Goal: Book appointment/travel/reservation

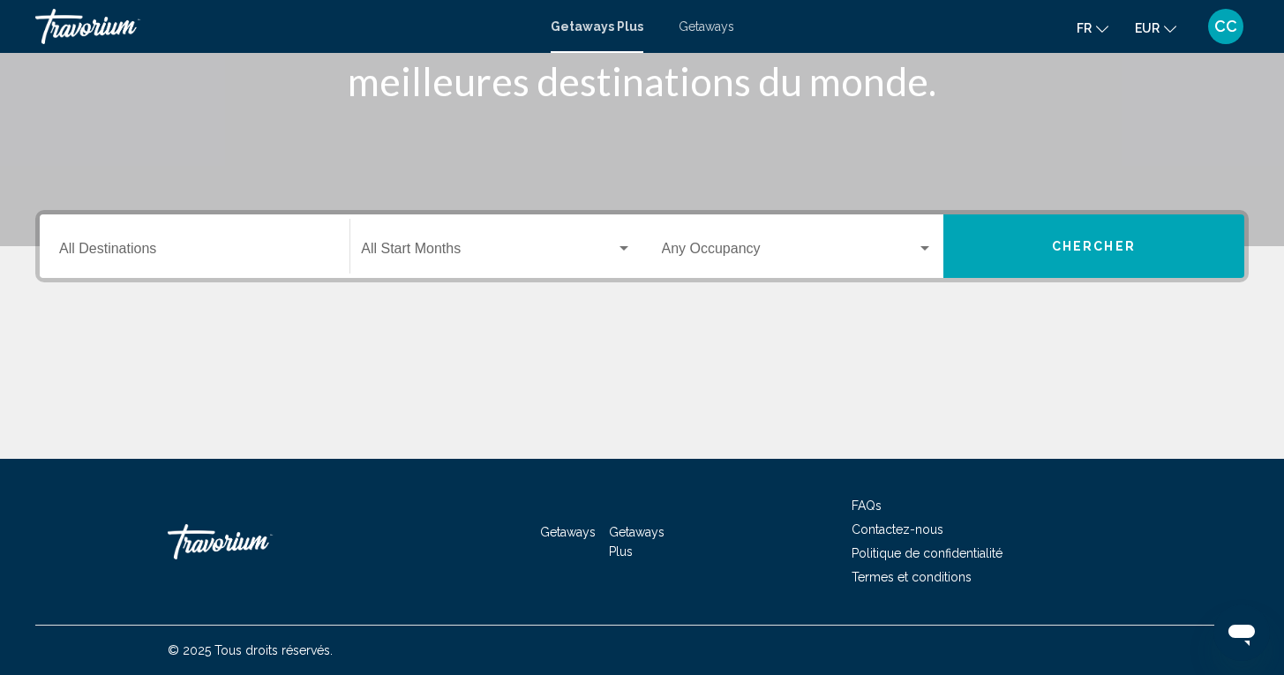
scroll to position [283, 0]
click at [426, 254] on span "Search widget" at bounding box center [488, 253] width 254 height 16
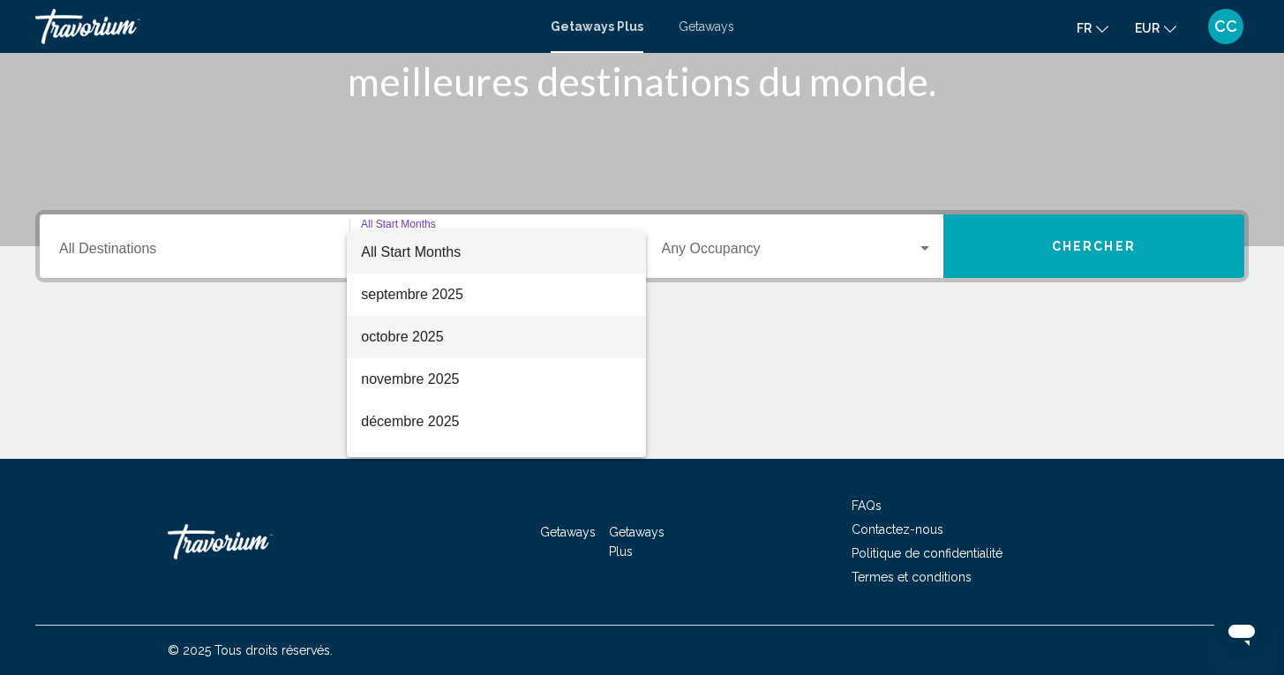
click at [399, 339] on span "octobre 2025" at bounding box center [496, 337] width 270 height 42
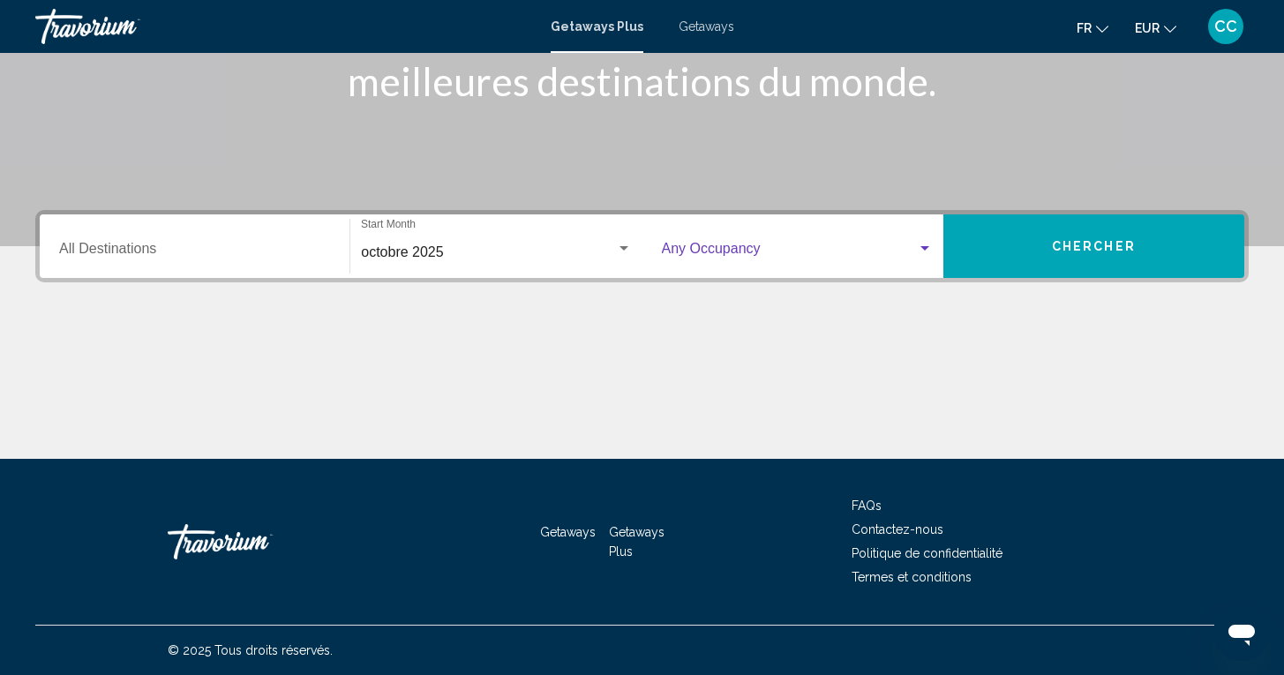
click at [744, 251] on span "Search widget" at bounding box center [789, 253] width 255 height 16
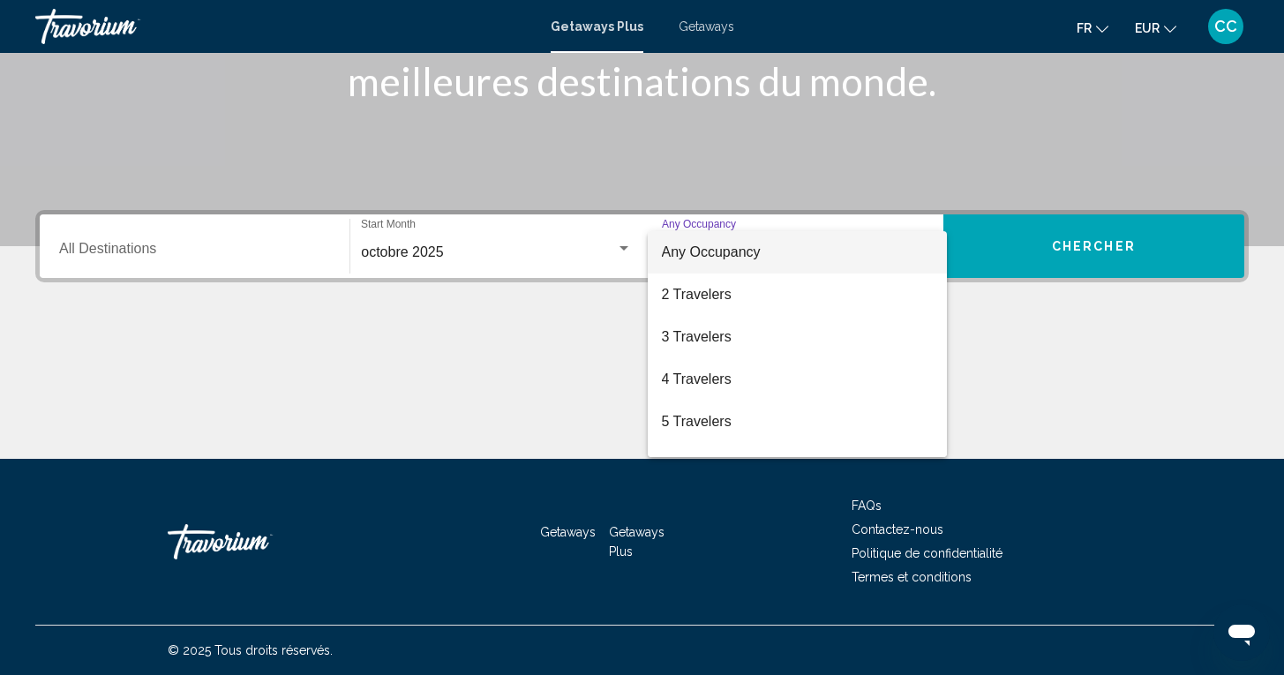
click at [1072, 241] on div at bounding box center [642, 337] width 1284 height 675
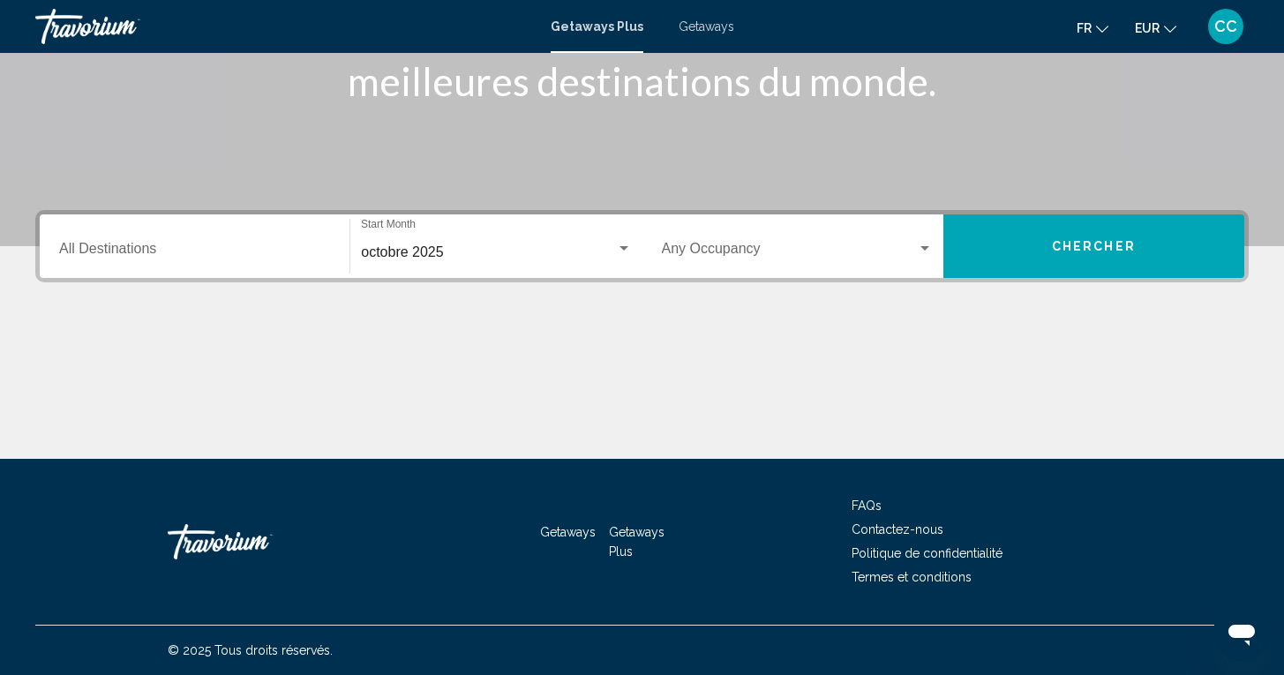
click at [280, 245] on input "Destination All Destinations" at bounding box center [194, 253] width 271 height 16
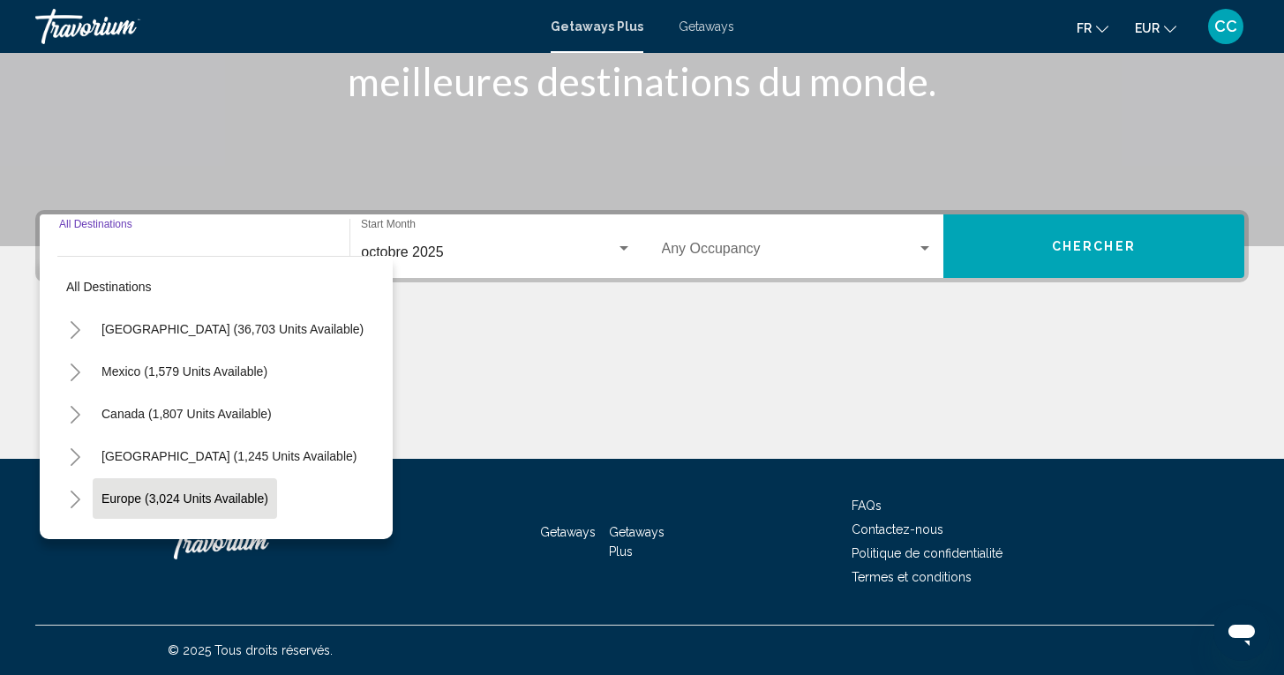
click at [118, 495] on span "Europe (3,024 units available)" at bounding box center [185, 499] width 167 height 14
type input "**********"
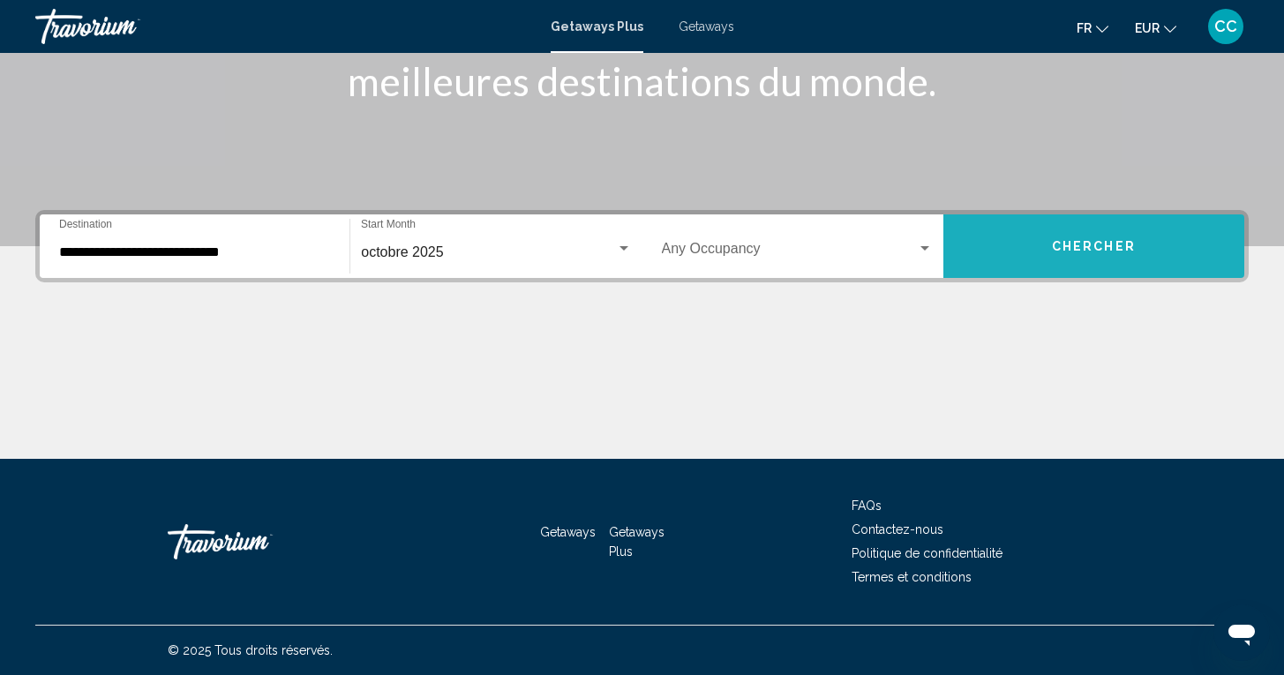
click at [1091, 245] on span "Chercher" at bounding box center [1094, 247] width 84 height 14
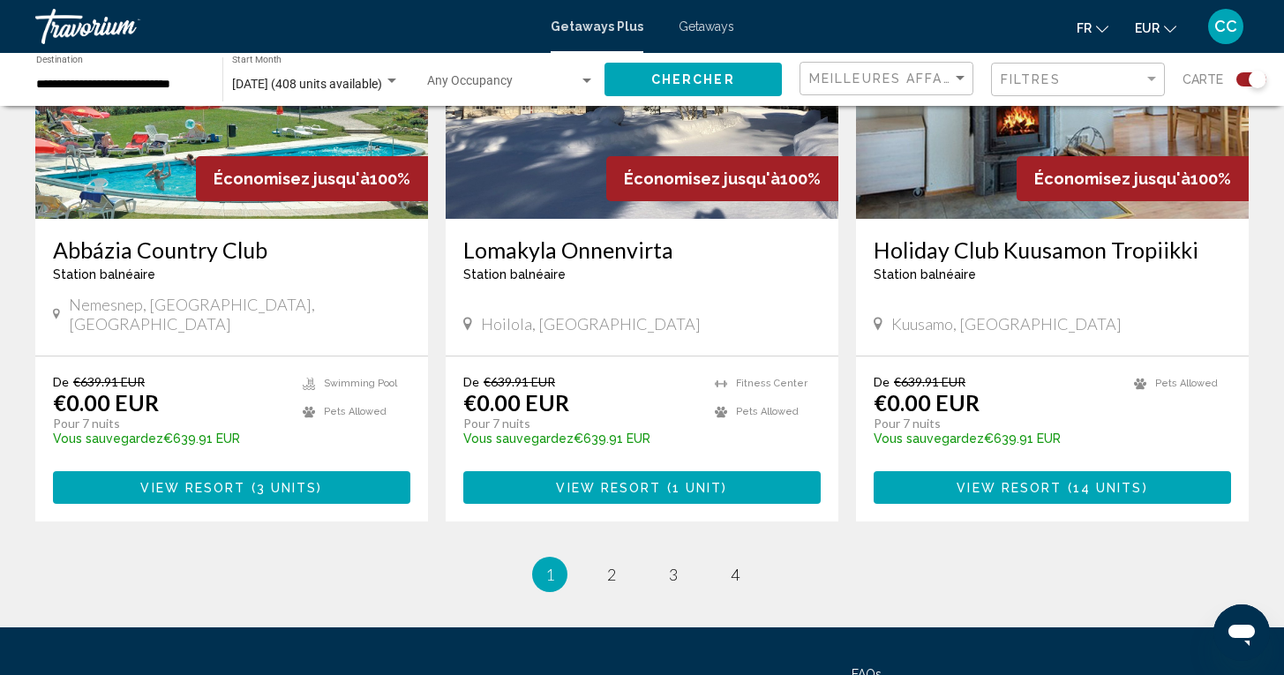
scroll to position [2717, 0]
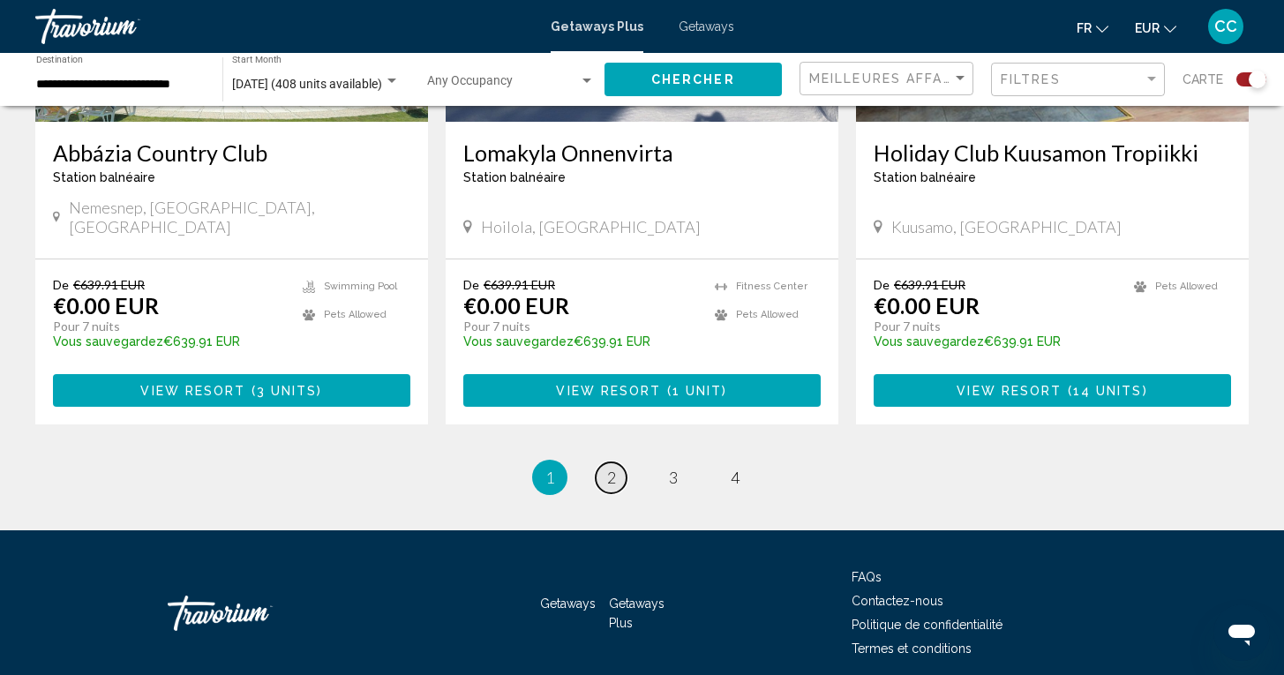
click at [610, 468] on span "2" at bounding box center [611, 477] width 9 height 19
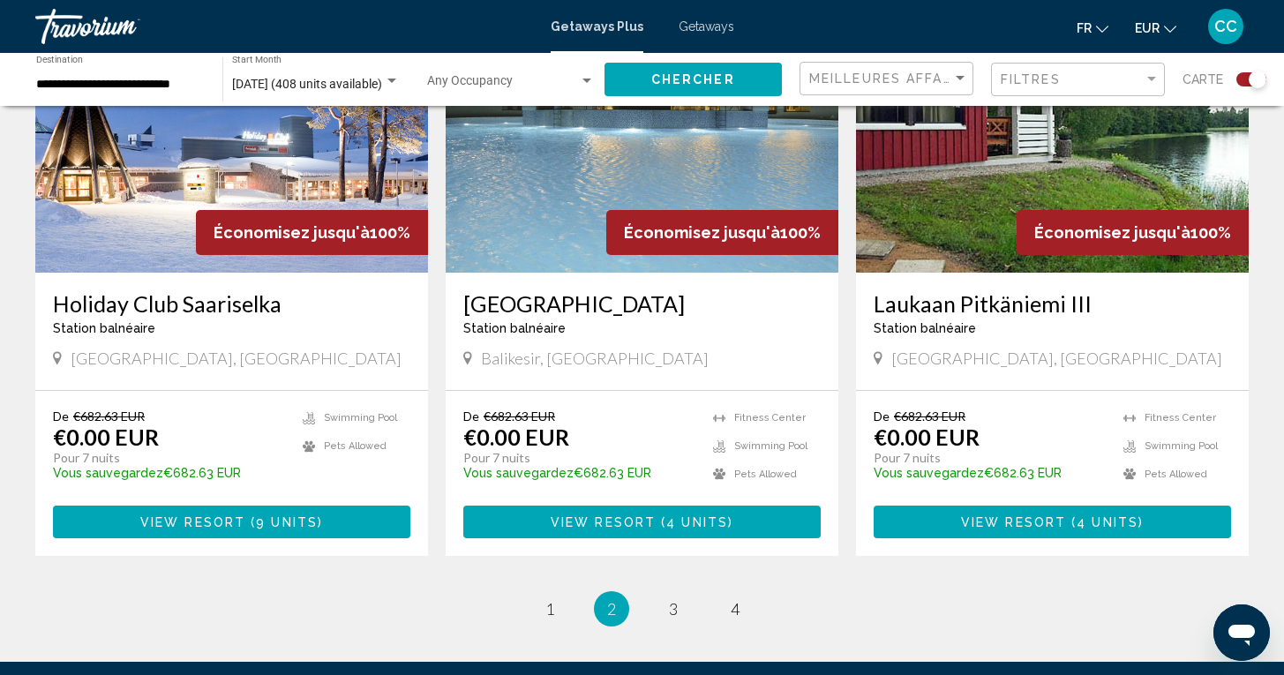
scroll to position [2590, 0]
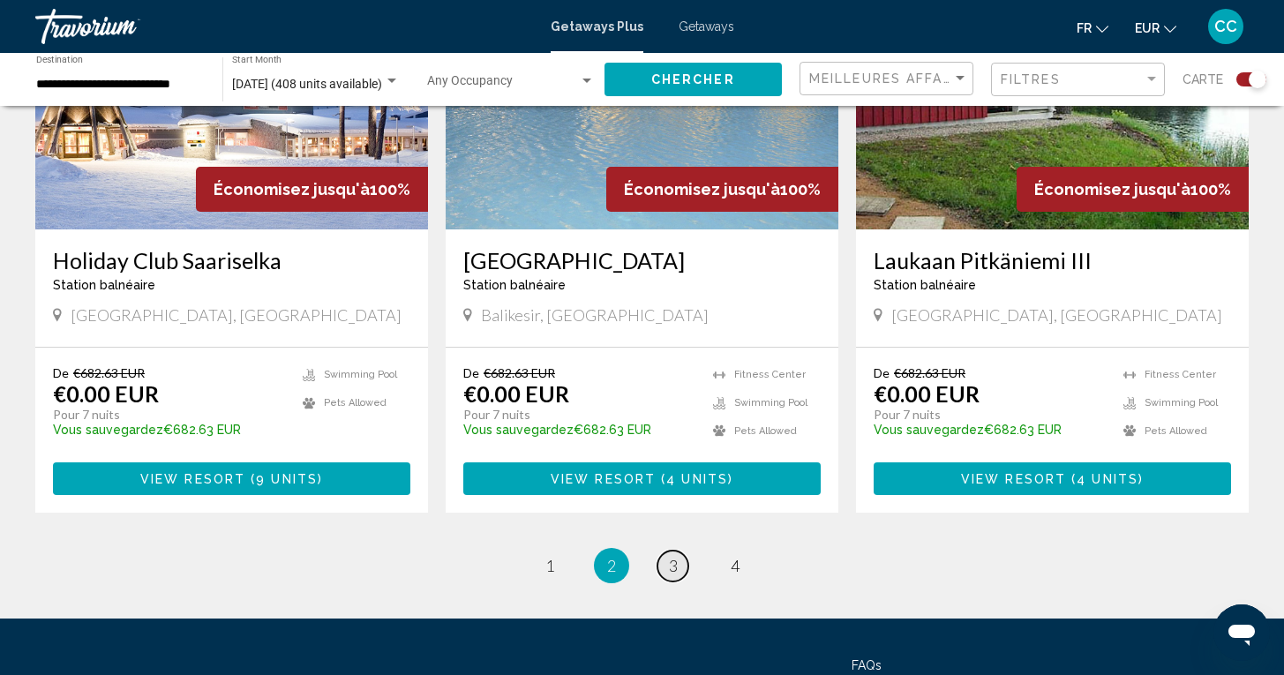
click at [674, 566] on span "3" at bounding box center [673, 565] width 9 height 19
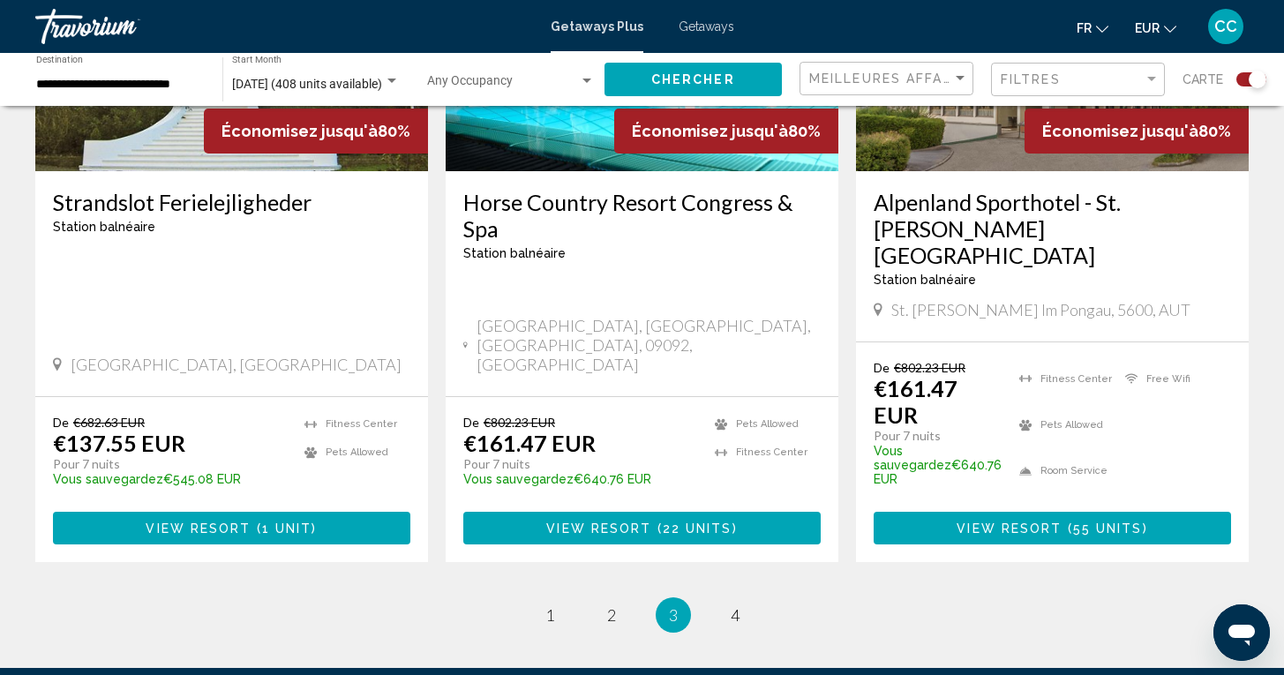
scroll to position [2782, 0]
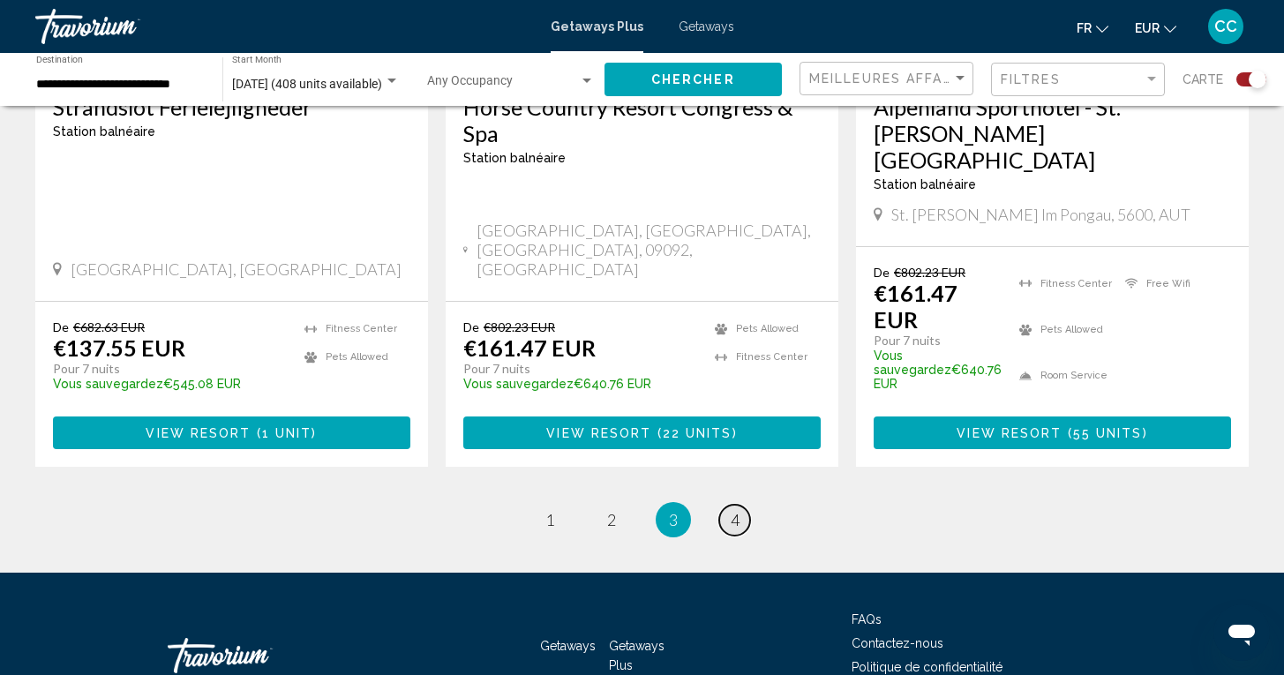
click at [734, 510] on span "4" at bounding box center [735, 519] width 9 height 19
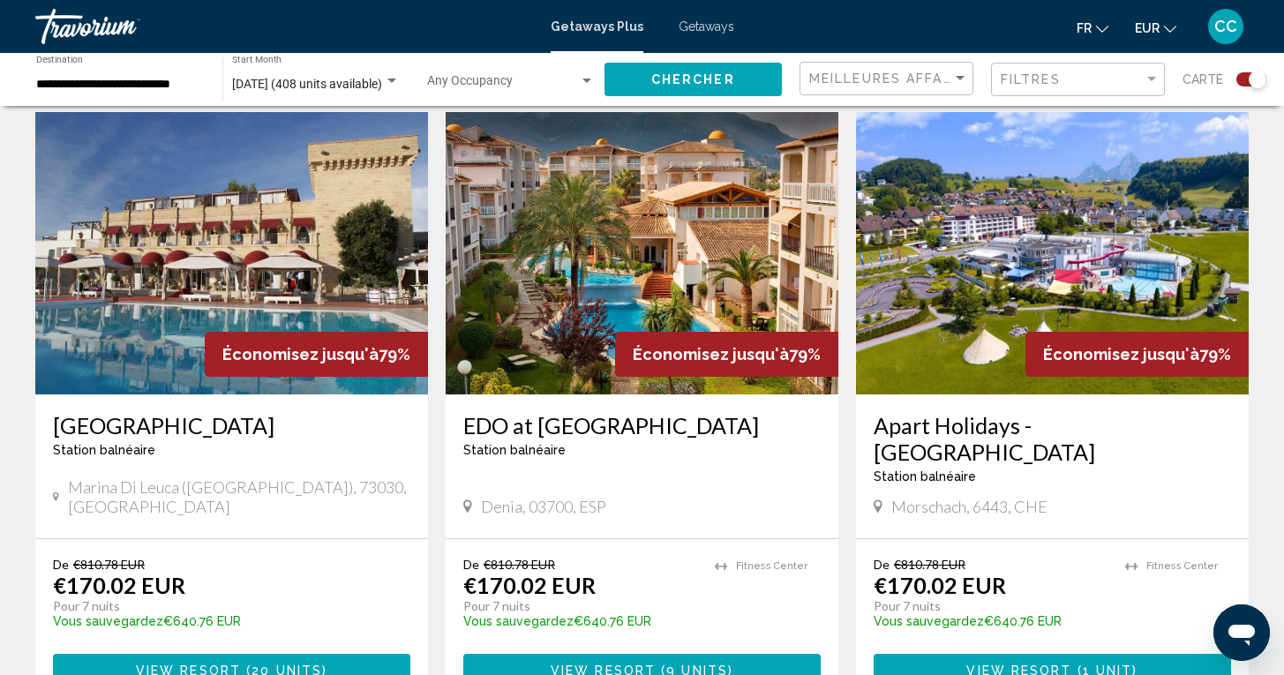
scroll to position [1905, 0]
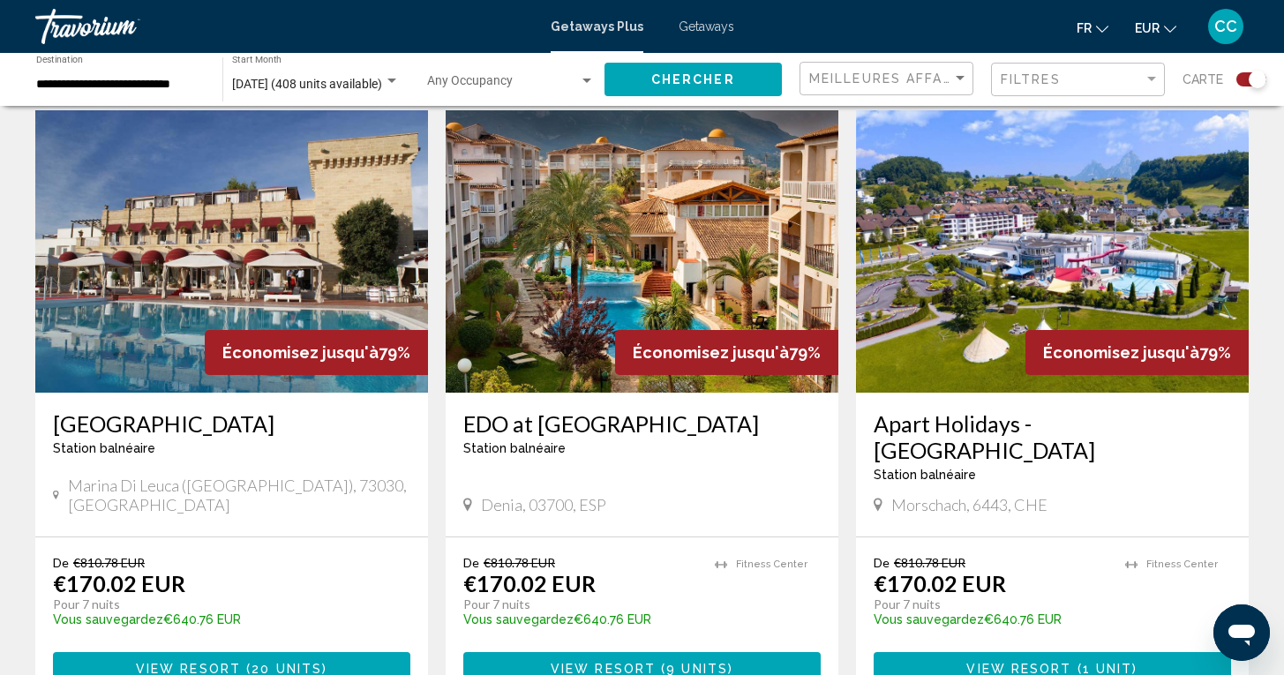
click at [607, 410] on h3 "EDO at [GEOGRAPHIC_DATA]" at bounding box center [641, 423] width 357 height 26
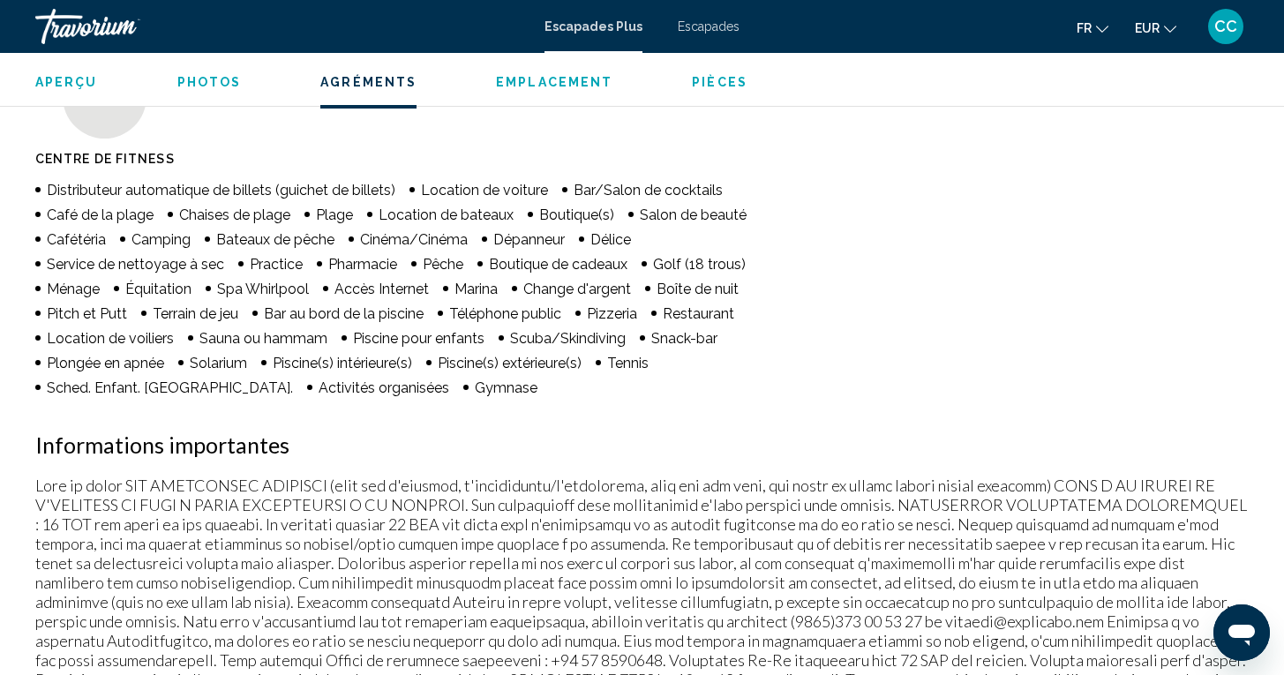
scroll to position [1463, 0]
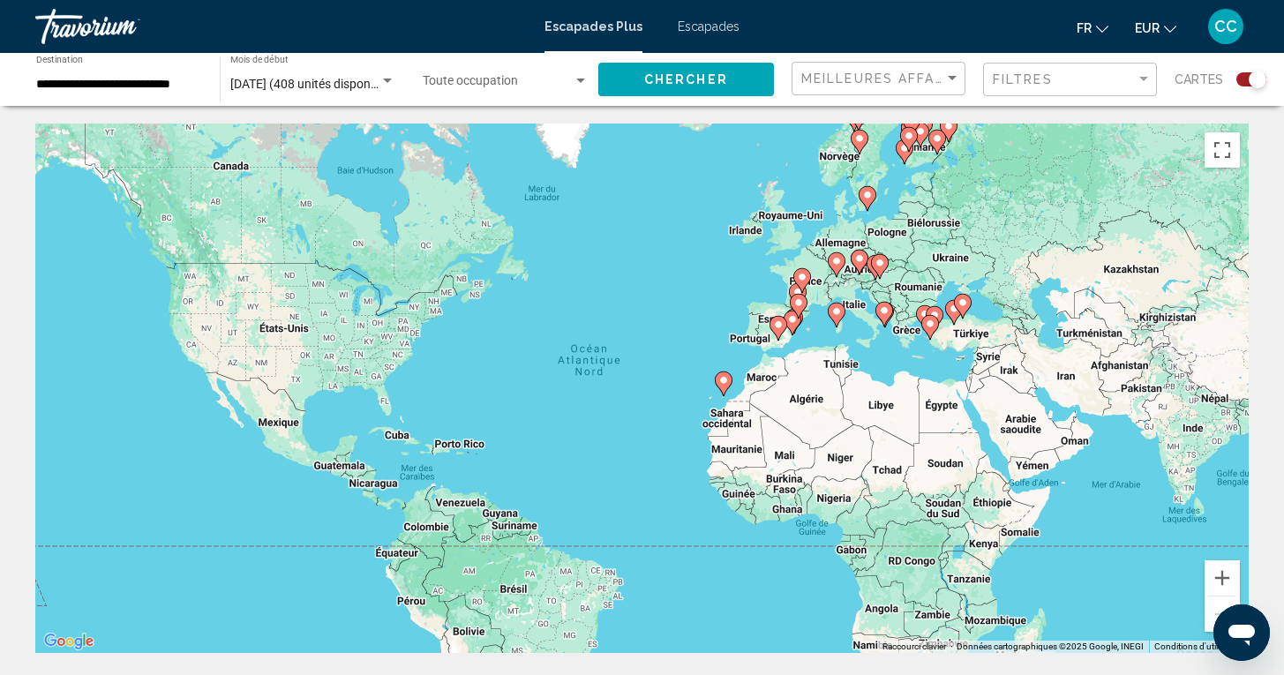
click at [698, 28] on span "Escapades" at bounding box center [709, 26] width 62 height 14
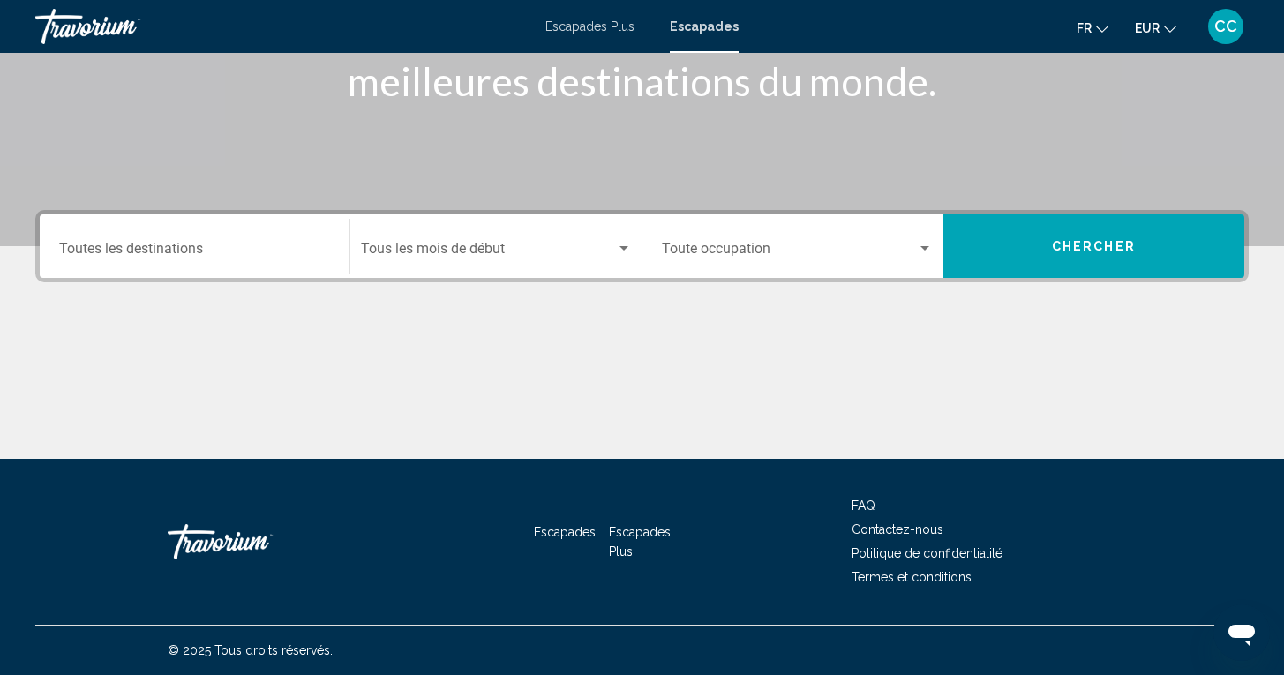
scroll to position [283, 0]
click at [277, 251] on input "Destination Toutes les destinations" at bounding box center [194, 253] width 271 height 16
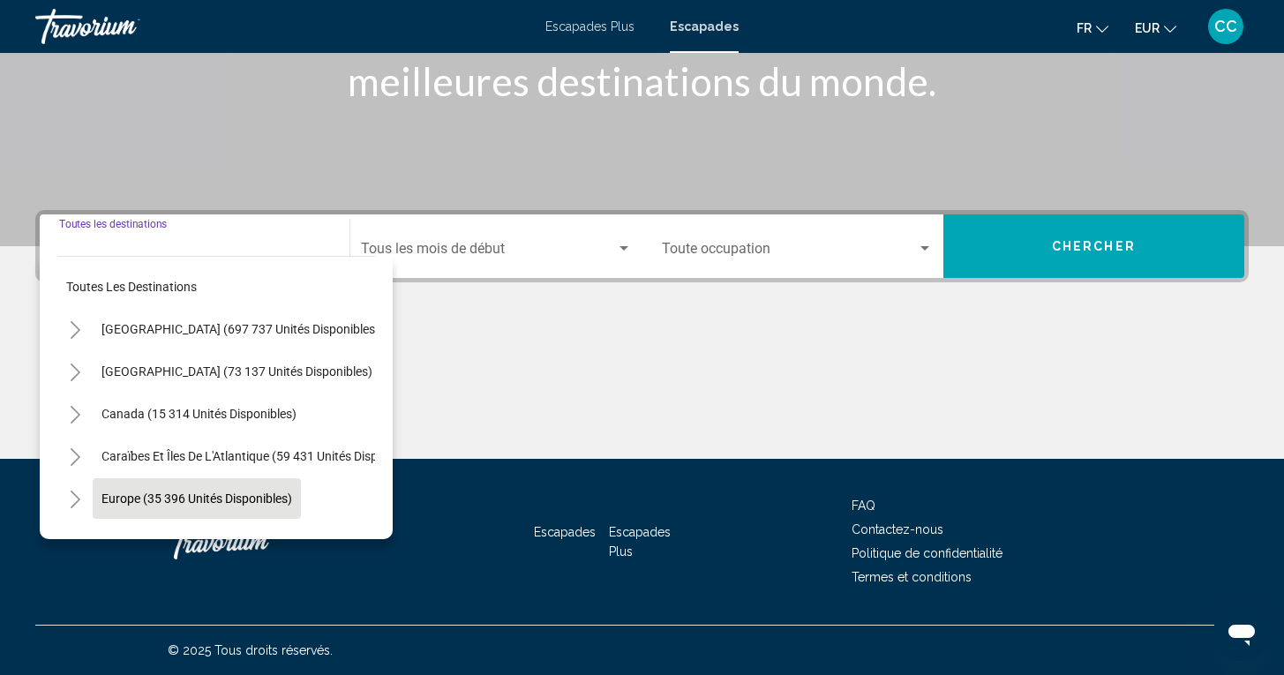
click at [181, 492] on span "Europe (35 396 unités disponibles)" at bounding box center [197, 499] width 191 height 14
type input "**********"
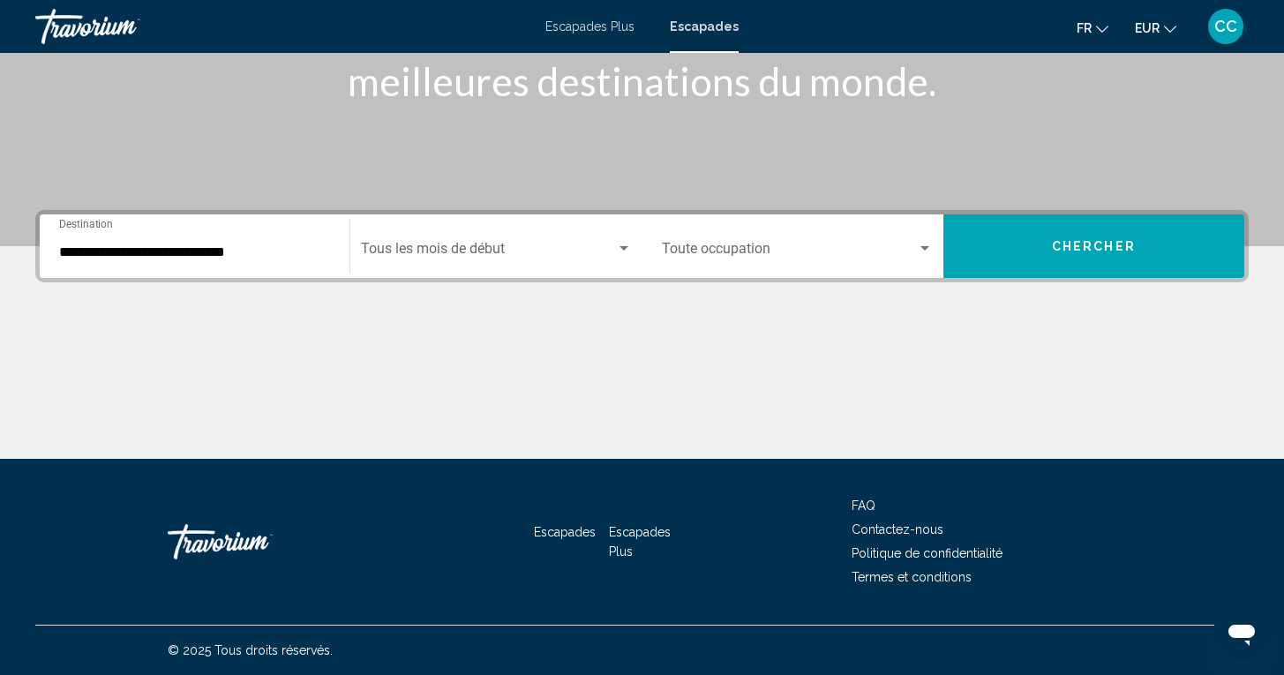
click at [462, 244] on div "Start Month Tous les mois de début" at bounding box center [496, 247] width 270 height 56
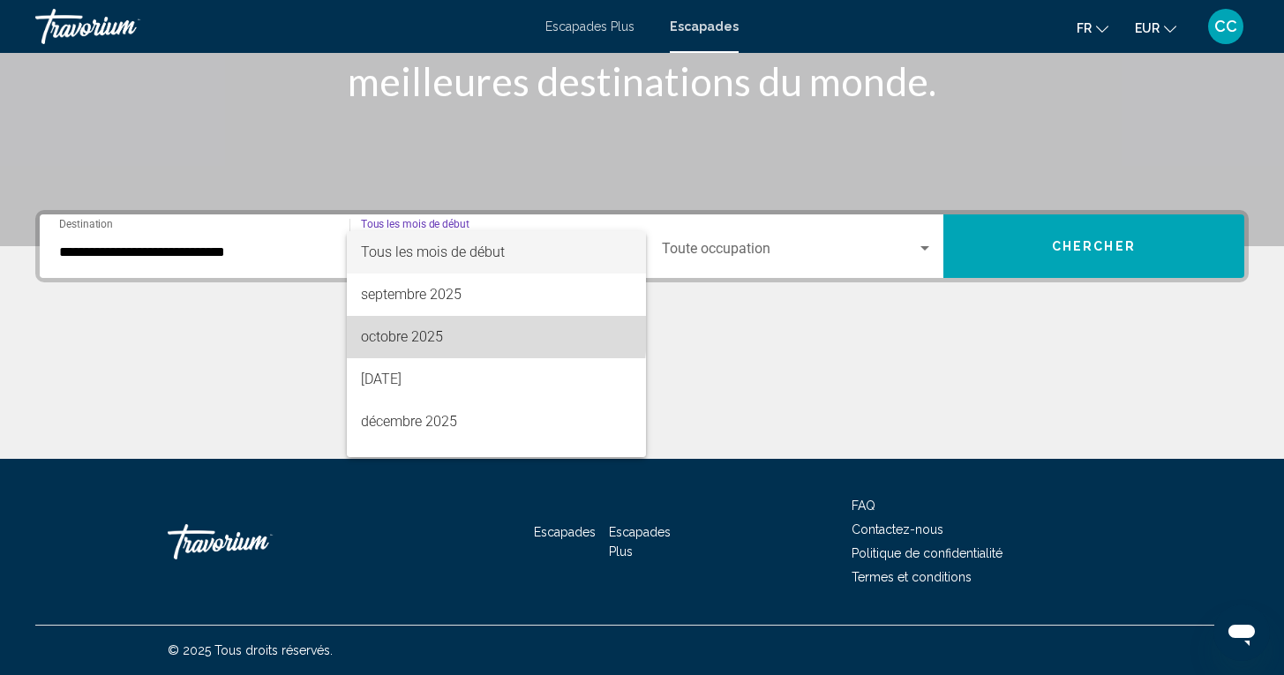
click at [420, 331] on span "octobre 2025" at bounding box center [496, 337] width 270 height 42
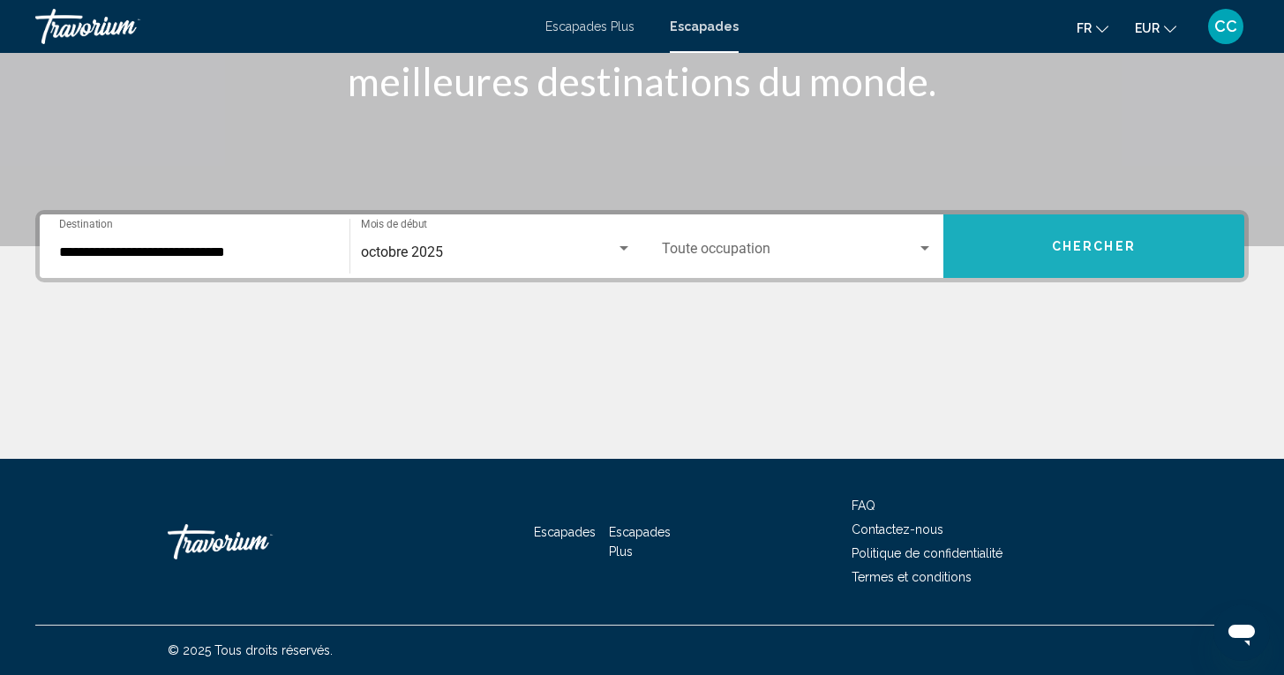
click at [1055, 252] on span "CHERCHER" at bounding box center [1094, 247] width 84 height 14
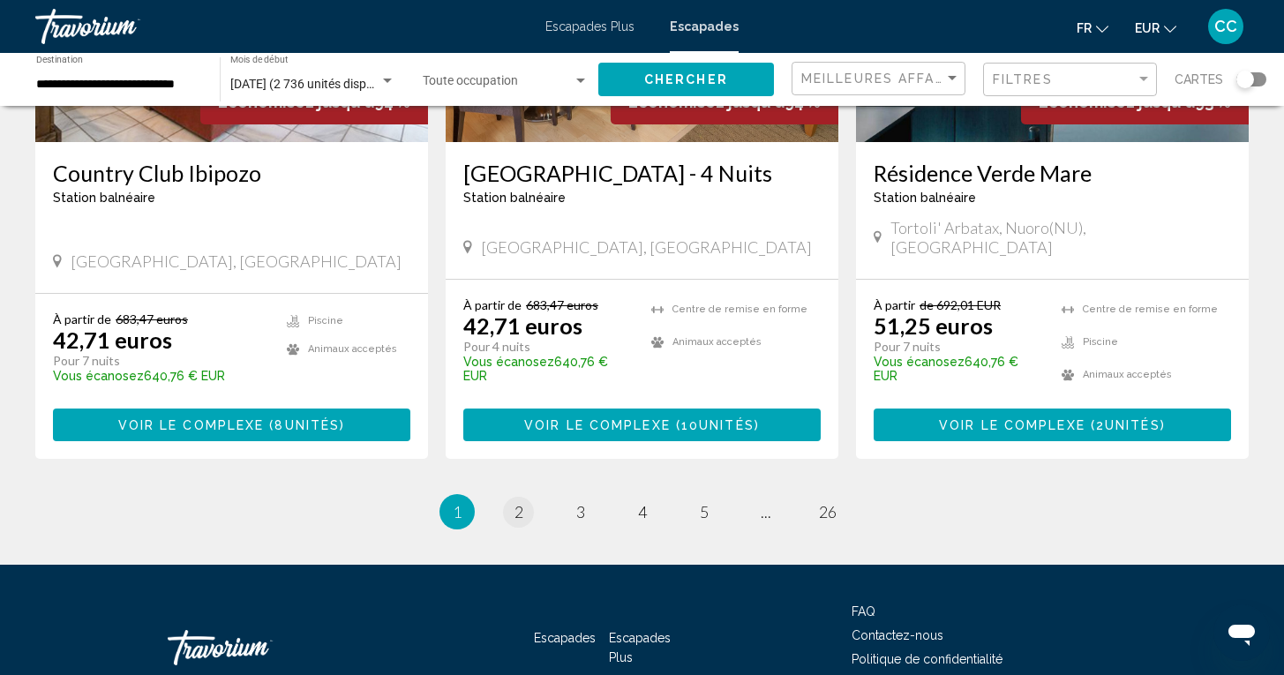
scroll to position [2256, 0]
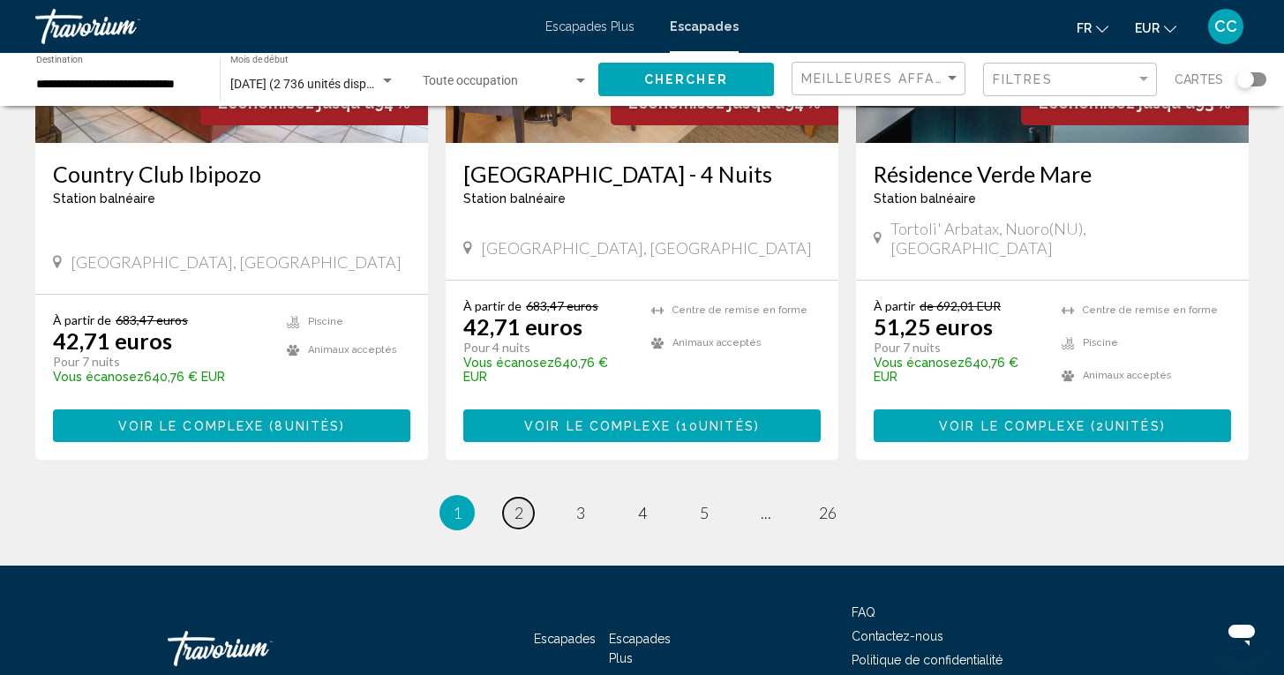
click at [523, 498] on link "Page 2" at bounding box center [518, 513] width 31 height 31
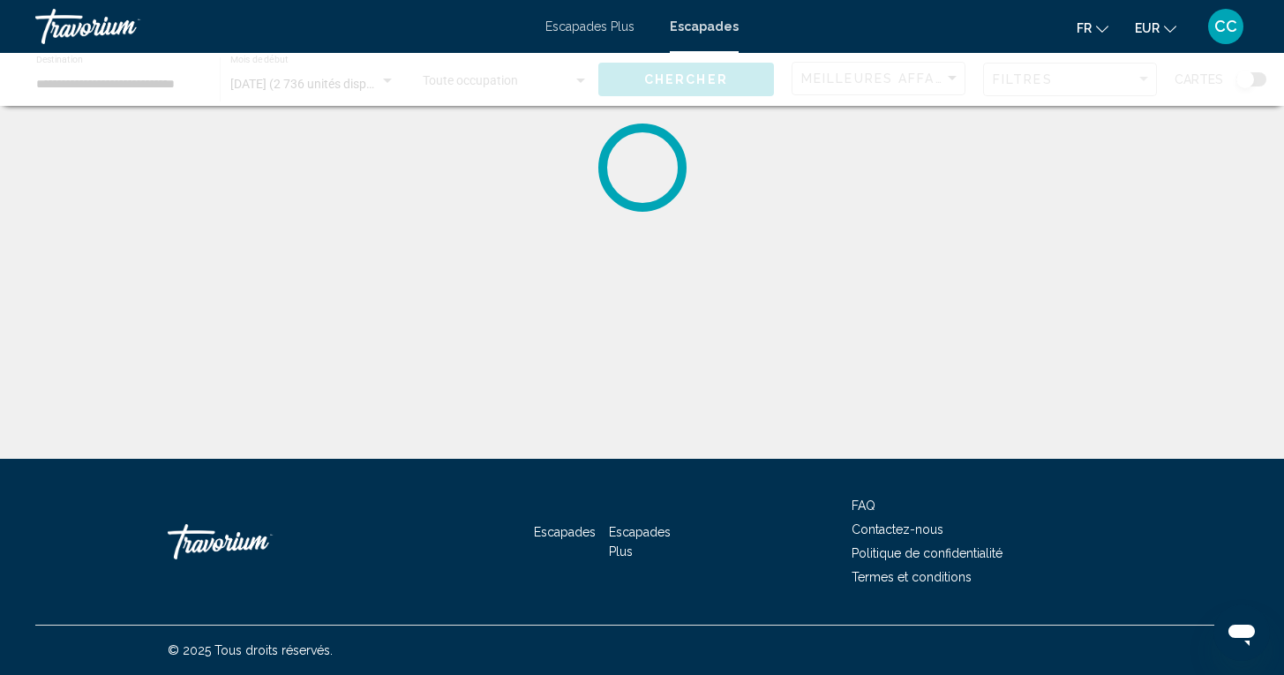
click at [523, 407] on div "**********" at bounding box center [642, 353] width 1284 height 459
